Goal: Information Seeking & Learning: Find specific fact

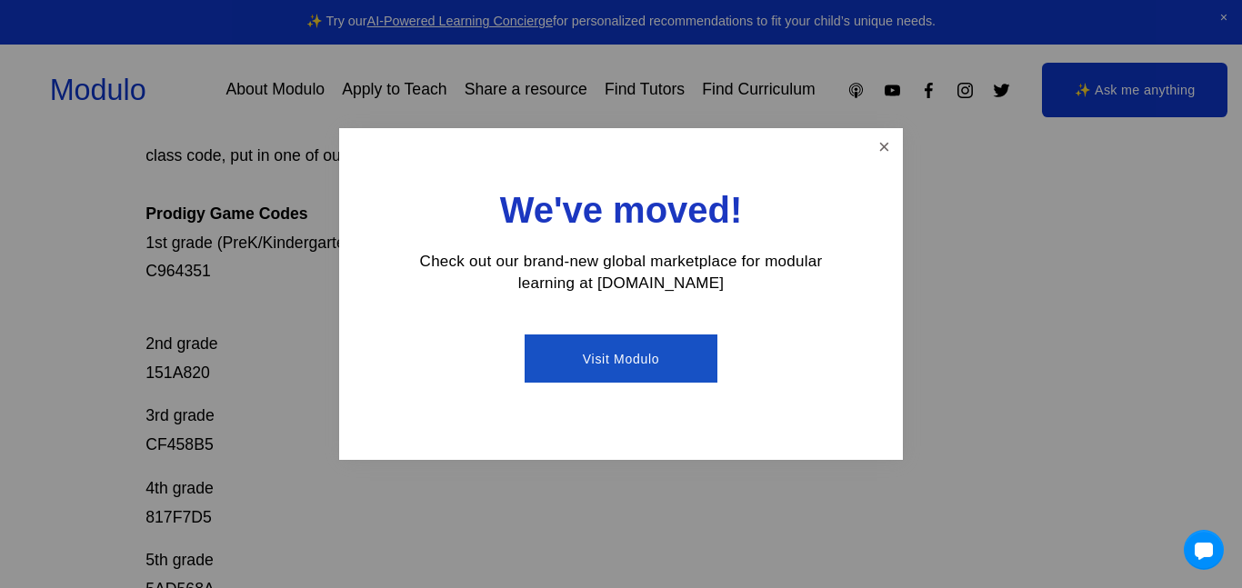
scroll to position [273, 0]
click at [885, 164] on div "We've moved! Check out our brand-new global marketplace for modular learning at…" at bounding box center [621, 294] width 564 height 332
click at [879, 157] on link "Close" at bounding box center [885, 147] width 32 height 32
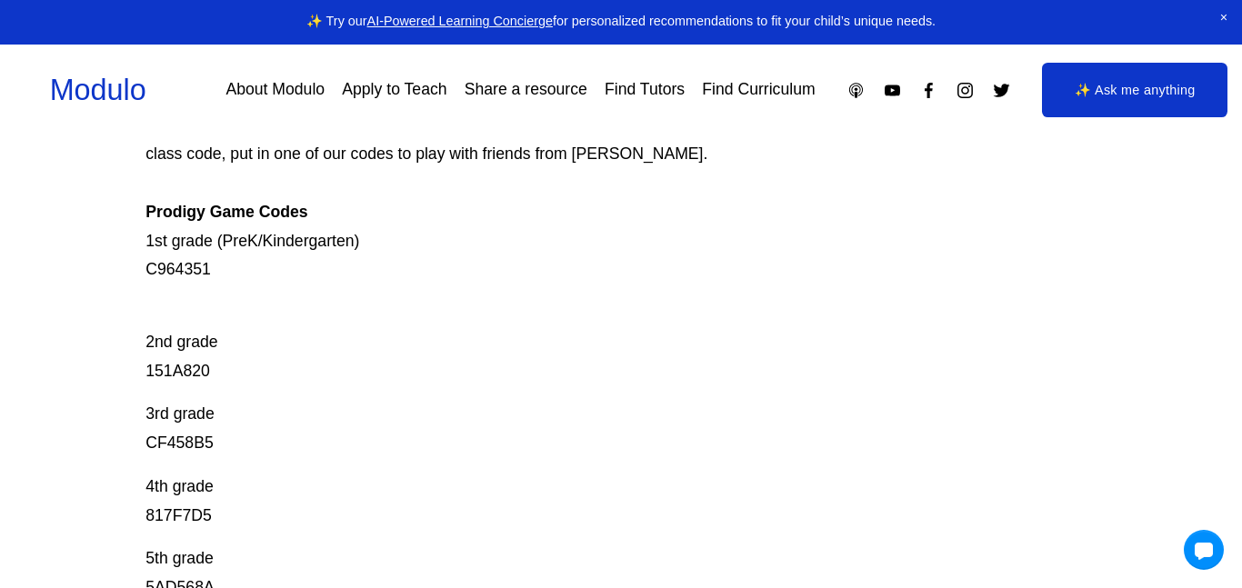
click at [192, 371] on p "2nd grade 151A820" at bounding box center [573, 342] width 855 height 86
copy p "151A820"
click at [196, 448] on p "3rd grade CF458B5" at bounding box center [573, 429] width 855 height 58
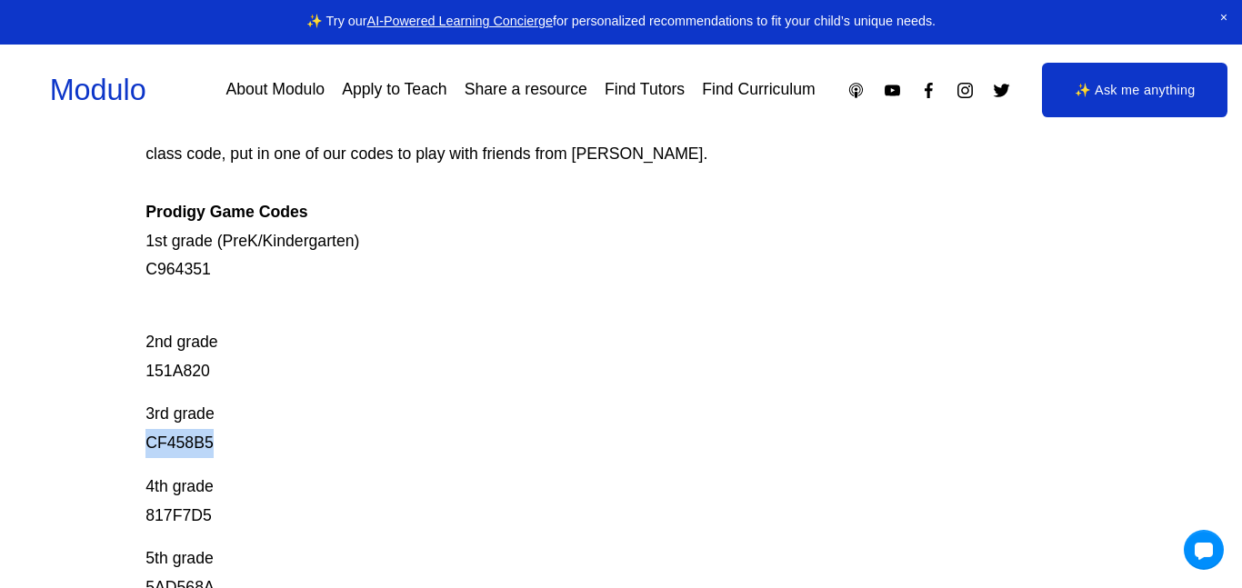
copy p "CF458B5"
